Goal: Task Accomplishment & Management: Use online tool/utility

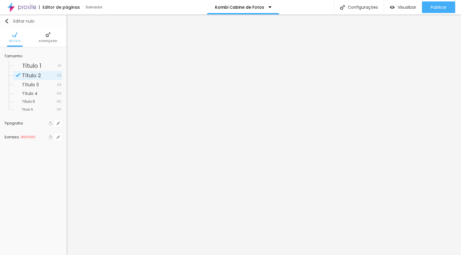
drag, startPoint x: 6, startPoint y: 21, endPoint x: 8, endPoint y: 25, distance: 5.2
click at [6, 20] on img "button" at bounding box center [6, 21] width 5 height 5
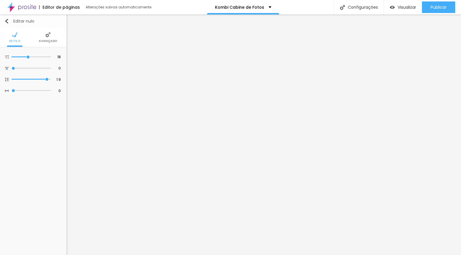
click at [5, 20] on img "button" at bounding box center [6, 21] width 5 height 5
click at [6, 21] on img "button" at bounding box center [6, 21] width 5 height 5
drag, startPoint x: 35, startPoint y: 121, endPoint x: 33, endPoint y: 107, distance: 14.0
click at [35, 120] on div "Editar nulo Estilo Avançado 18 Tamanho do texto 0 Espaço entre letras 1.9 Altur…" at bounding box center [33, 134] width 67 height 241
click at [7, 20] on img "button" at bounding box center [6, 21] width 5 height 5
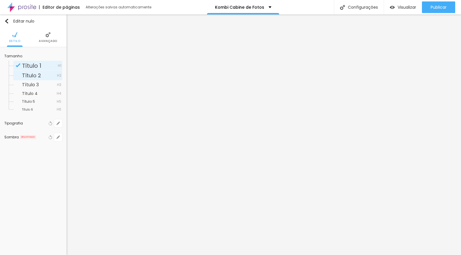
click at [43, 76] on span "Título 2" at bounding box center [39, 75] width 35 height 5
click at [57, 124] on icon "button" at bounding box center [58, 123] width 2 height 2
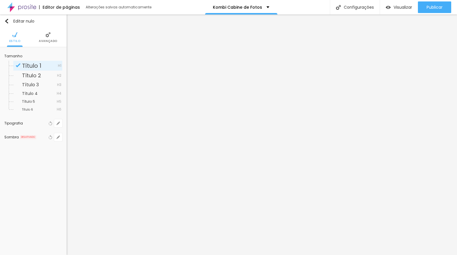
type input "1"
type input "17"
type input "1"
type input "18"
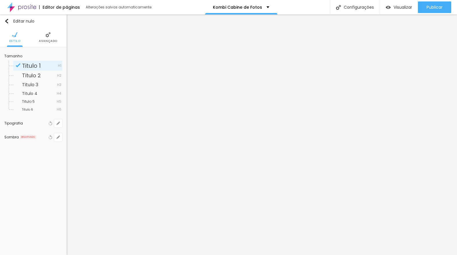
type input "18"
type input "1"
type input "20"
type input "1"
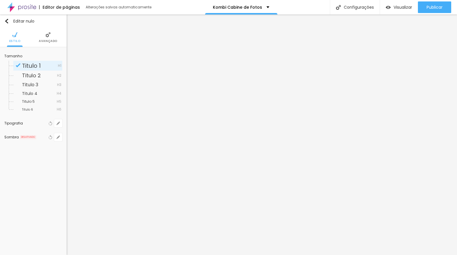
type input "21"
type input "1"
type input "22"
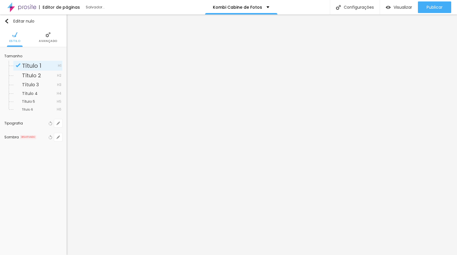
type input "1"
type input "23"
type input "1"
type input "24"
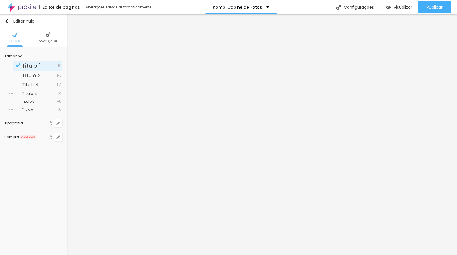
type input "24"
type input "1"
type input "25"
type input "1"
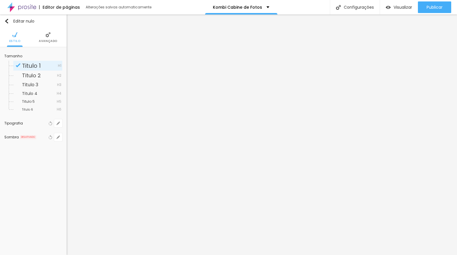
type input "24"
type input "1"
type input "20"
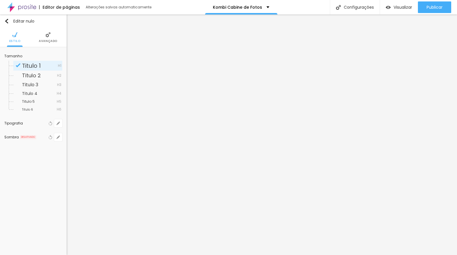
type input "1"
type input "19"
type input "1"
type input "19"
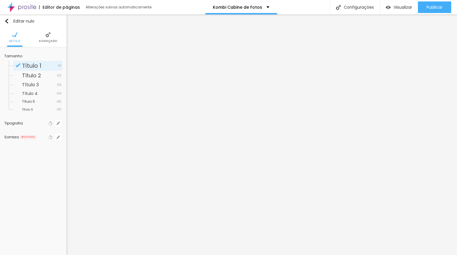
click at [322, 255] on div at bounding box center [228, 255] width 457 height 0
